Goal: Check status

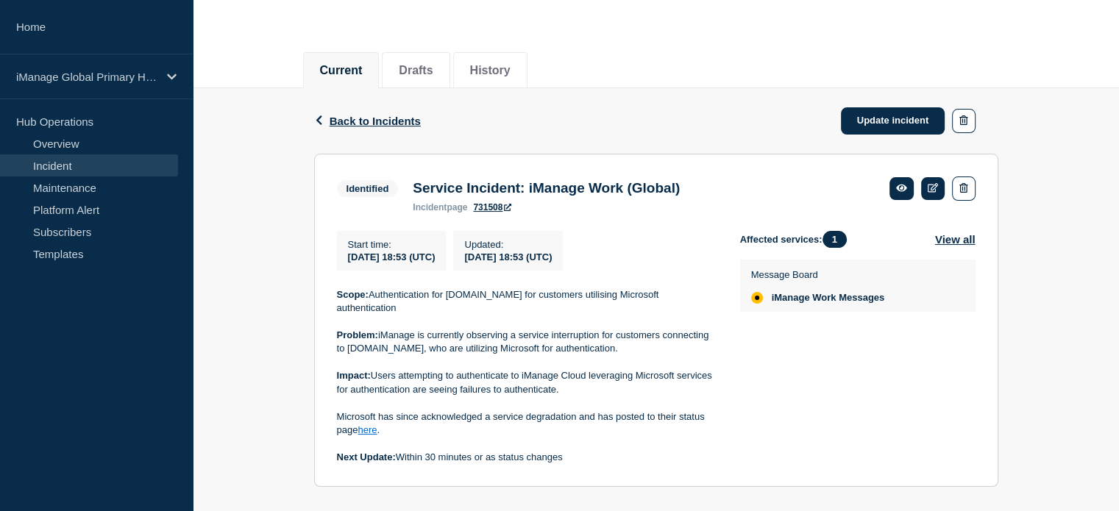
scroll to position [140, 0]
click at [260, 173] on div "Back Back to Incidents Update incident Identified Service Incident: iManage Wor…" at bounding box center [656, 298] width 926 height 421
